Goal: Information Seeking & Learning: Learn about a topic

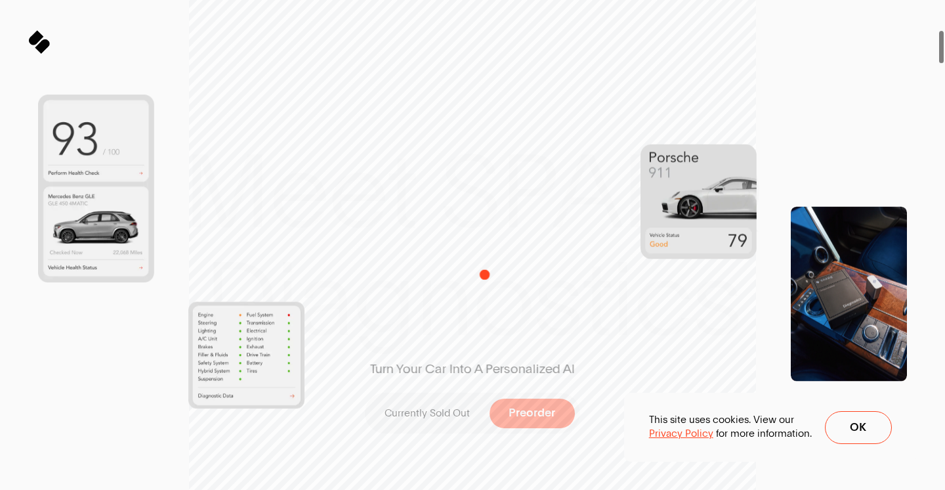
click at [475, 234] on div "Turn Your Car Into A Personalized AI Currently Sold Out Preorder" at bounding box center [472, 244] width 285 height 497
click at [485, 157] on div "Turn Your Car Into A Personalized AI Currently Sold Out Preorder" at bounding box center [472, 244] width 285 height 497
click at [855, 419] on button "Ok" at bounding box center [858, 427] width 67 height 33
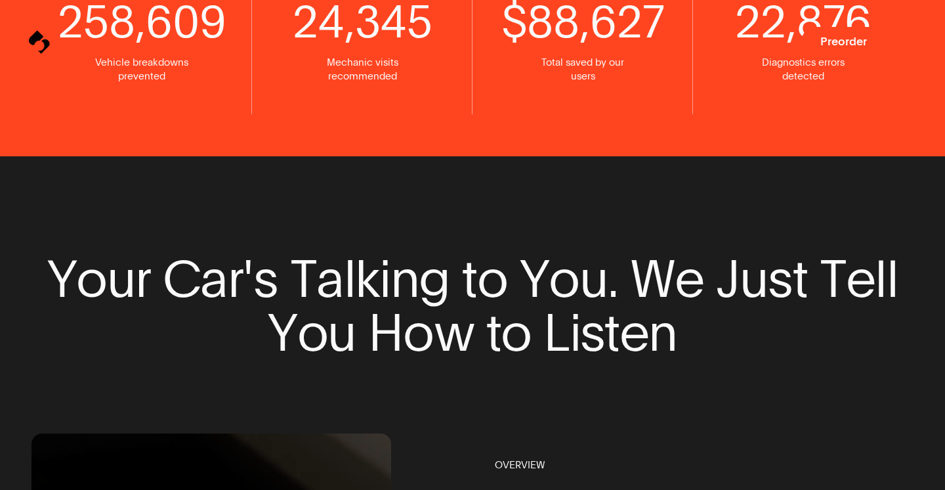
click at [39, 45] on icon at bounding box center [42, 47] width 14 height 14
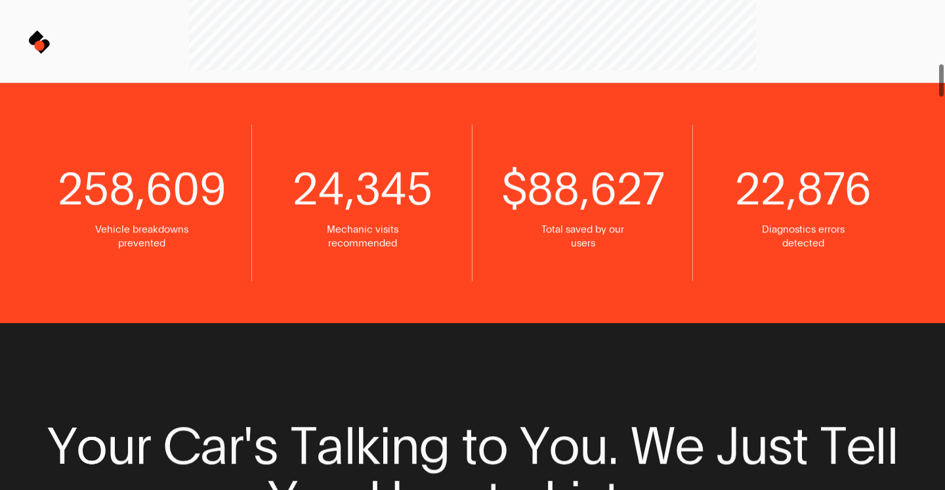
click at [39, 45] on icon at bounding box center [42, 47] width 14 height 14
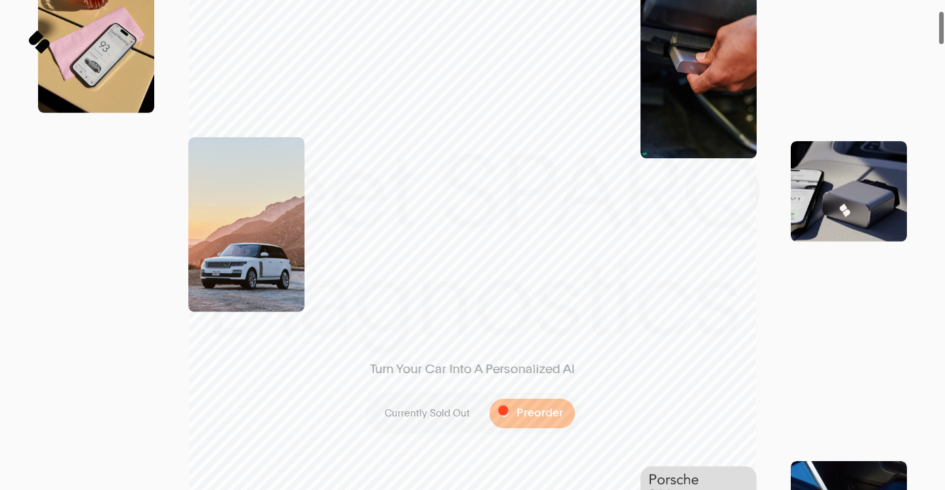
click at [504, 410] on span at bounding box center [505, 413] width 8 height 8
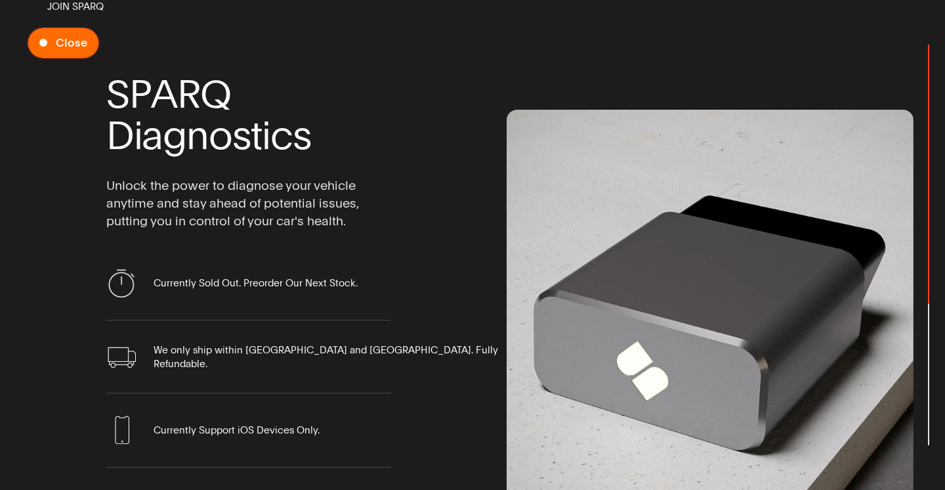
click at [67, 30] on span "Preorder Now" at bounding box center [63, 43] width 70 height 30
